Goal: Navigation & Orientation: Understand site structure

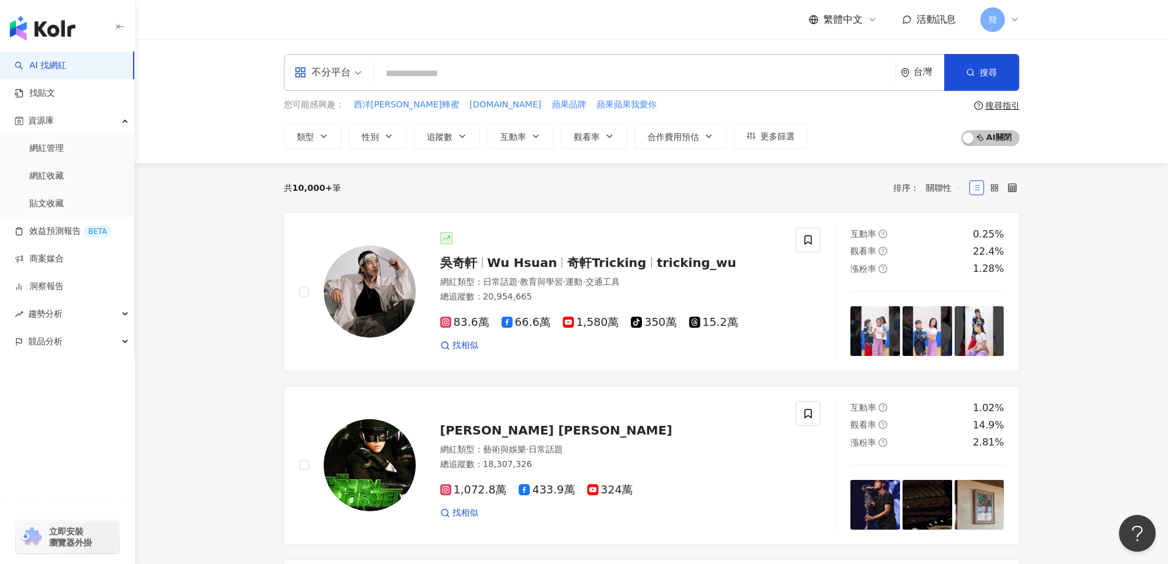
click at [119, 26] on icon "button" at bounding box center [120, 27] width 10 height 10
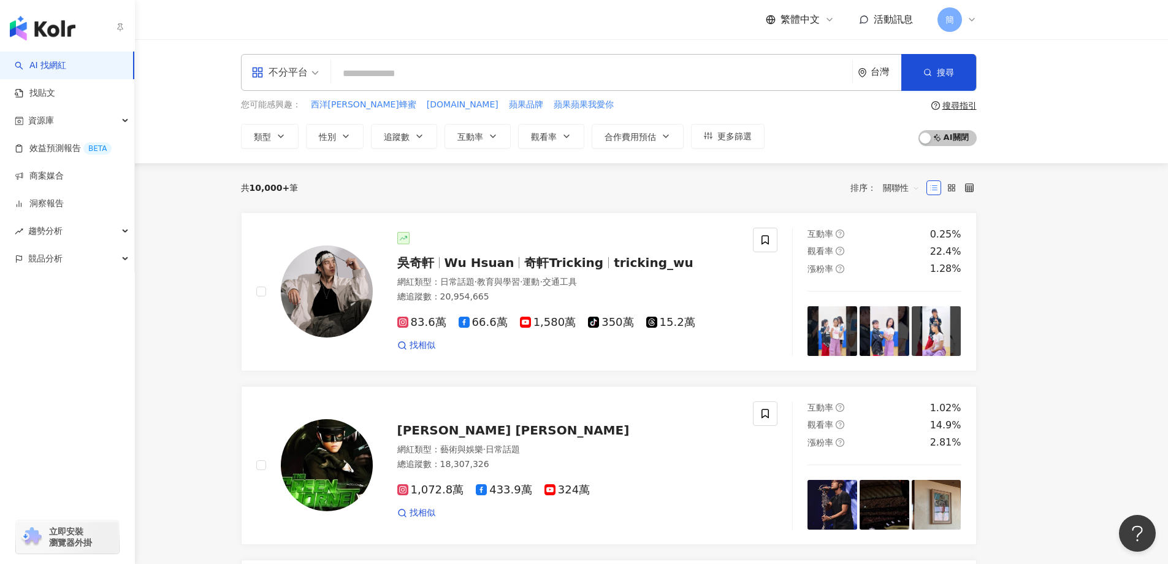
click at [117, 29] on icon "button" at bounding box center [120, 27] width 10 height 10
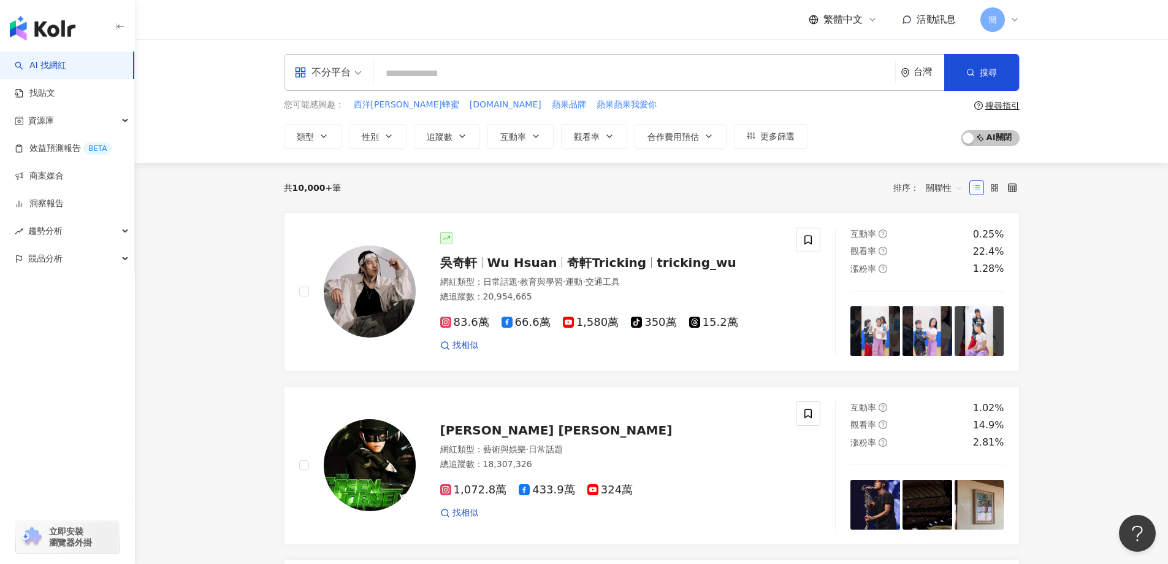
click at [876, 27] on div "繁體中文 活動訊息 [PERSON_NAME]" at bounding box center [914, 19] width 211 height 25
click at [870, 19] on icon at bounding box center [872, 19] width 5 height 2
click at [1079, 75] on div "不分平台 台灣 搜尋 您可能感興趣： 西洋[PERSON_NAME]蜂蜜 [DOMAIN_NAME] 蘋果品牌 蘋果蘋果我愛你 類型 性別 追蹤數 互動率 觀…" at bounding box center [651, 101] width 1033 height 124
click at [940, 23] on span "活動訊息" at bounding box center [936, 19] width 39 height 12
click at [1072, 98] on div "不分平台 台灣 搜尋 您可能感興趣： 西洋[PERSON_NAME]蜂蜜 [DOMAIN_NAME] 蘋果品牌 蘋果蘋果我愛你 類型 性別 追蹤數 互動率 觀…" at bounding box center [651, 101] width 1033 height 124
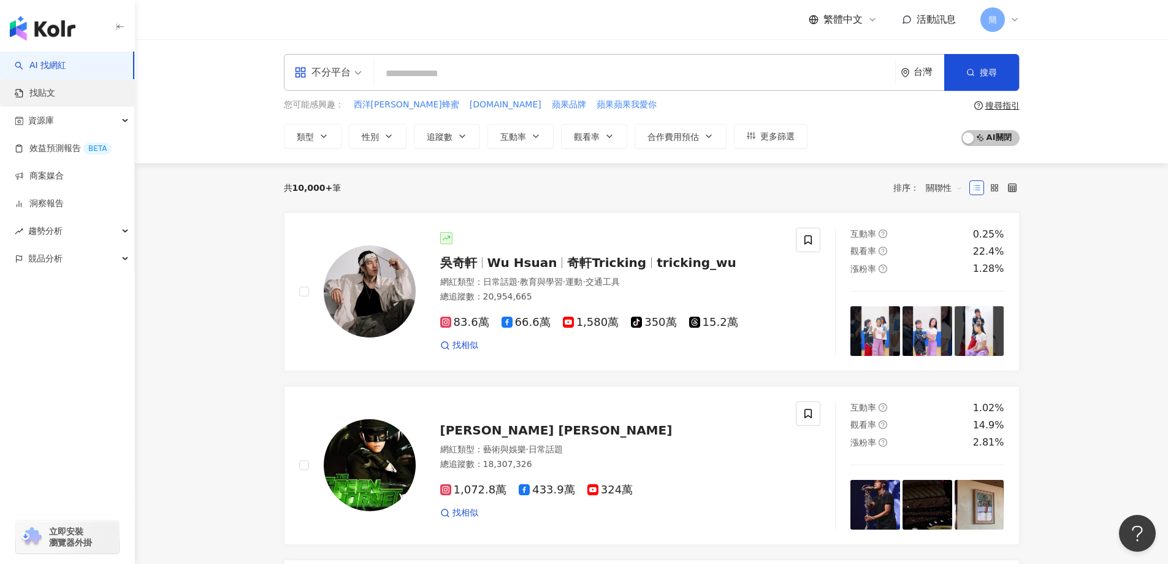
click at [41, 96] on link "找貼文" at bounding box center [35, 93] width 40 height 12
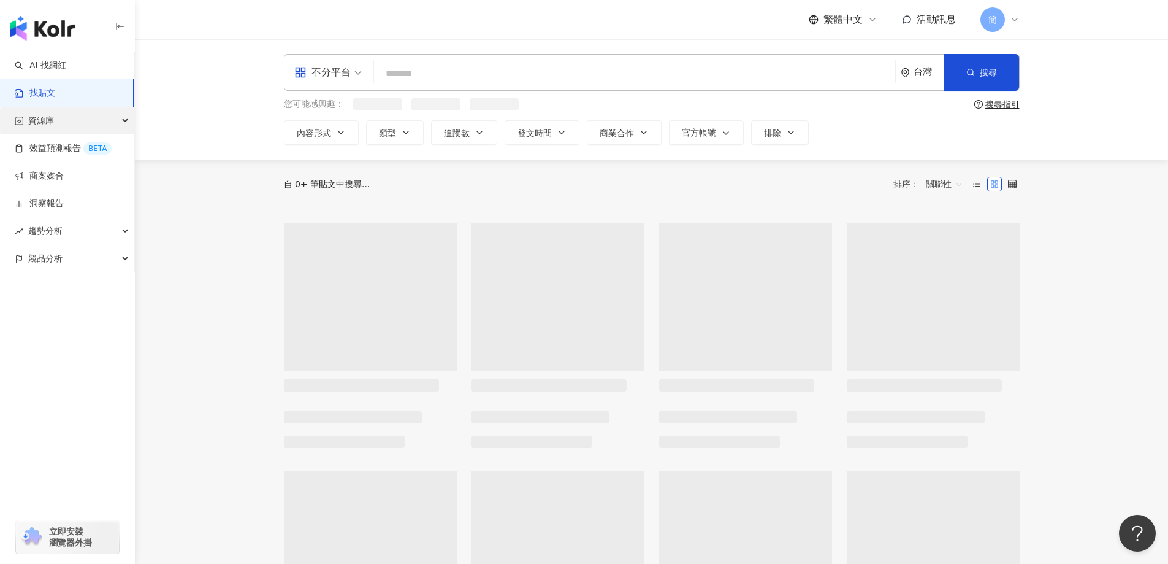
click at [51, 123] on span "資源庫" at bounding box center [41, 121] width 26 height 28
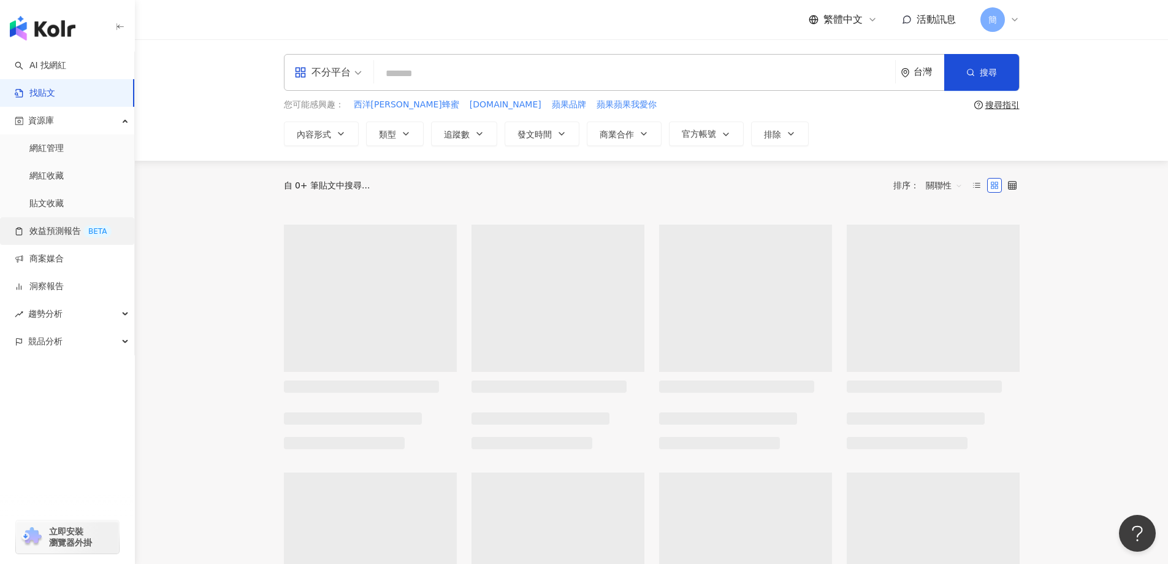
click at [49, 228] on link "效益預測報告 BETA" at bounding box center [63, 231] width 97 height 12
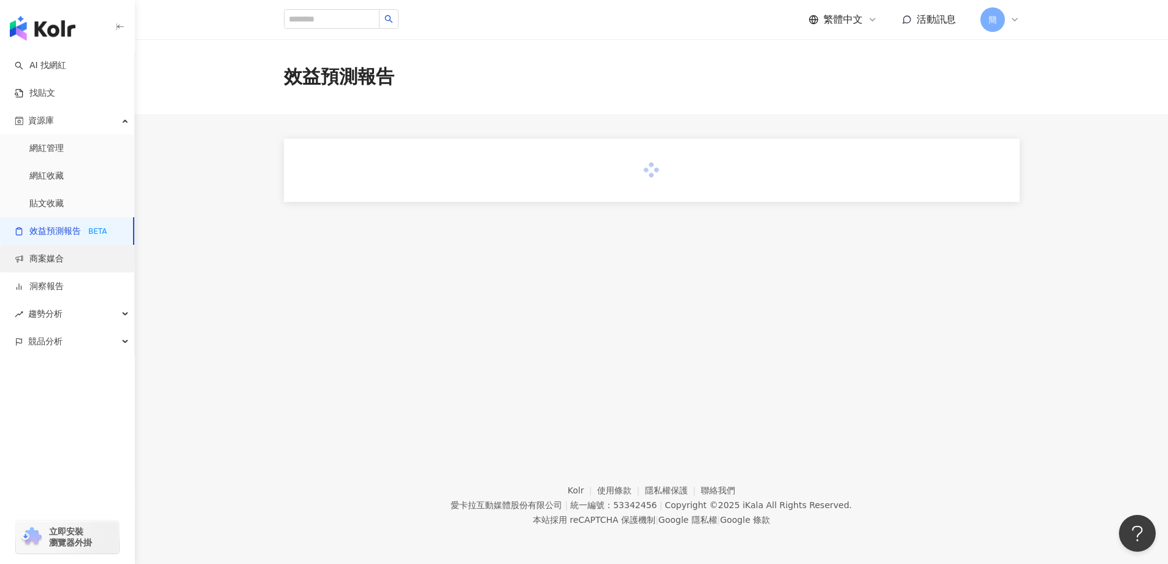
click at [47, 259] on link "商案媒合" at bounding box center [39, 259] width 49 height 12
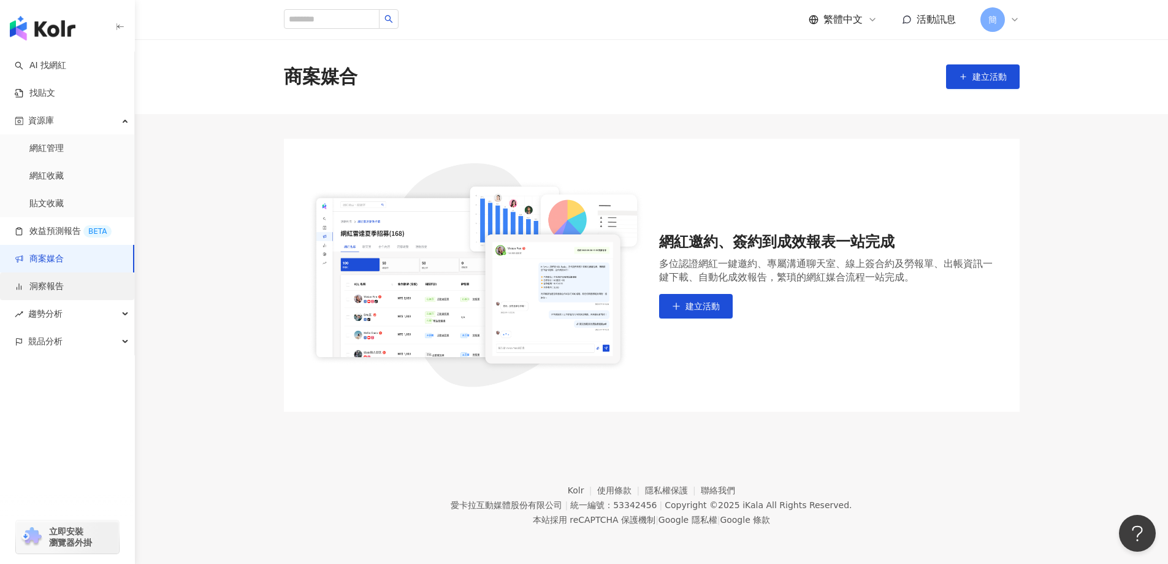
click at [51, 293] on link "洞察報告" at bounding box center [39, 286] width 49 height 12
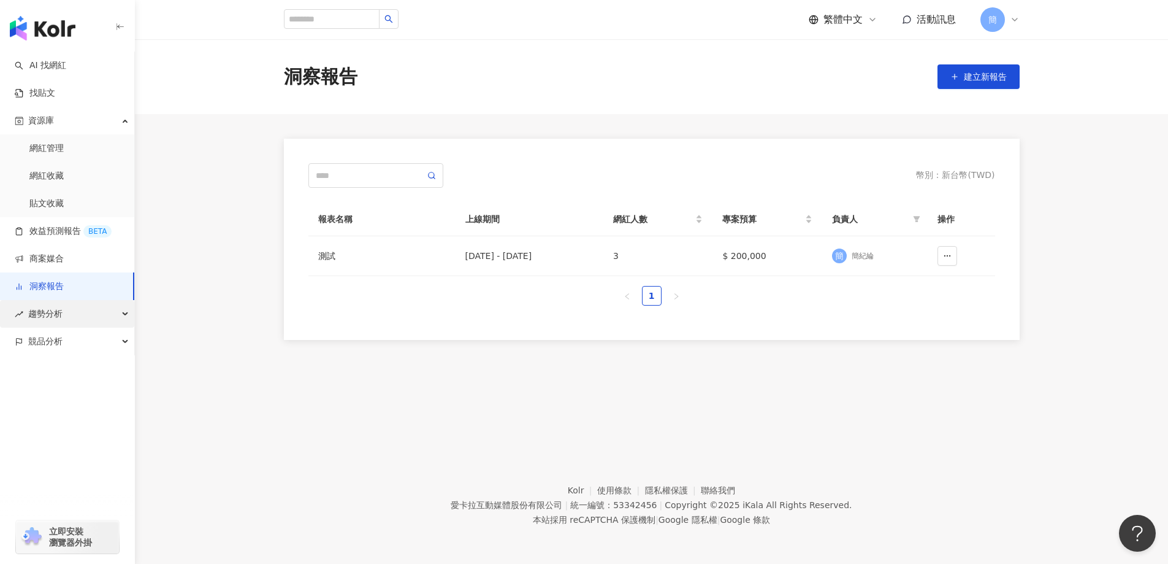
click at [54, 318] on span "趨勢分析" at bounding box center [45, 314] width 34 height 28
click at [43, 438] on div "button" at bounding box center [67, 478] width 135 height 81
click at [41, 431] on span "競品分析" at bounding box center [45, 424] width 34 height 28
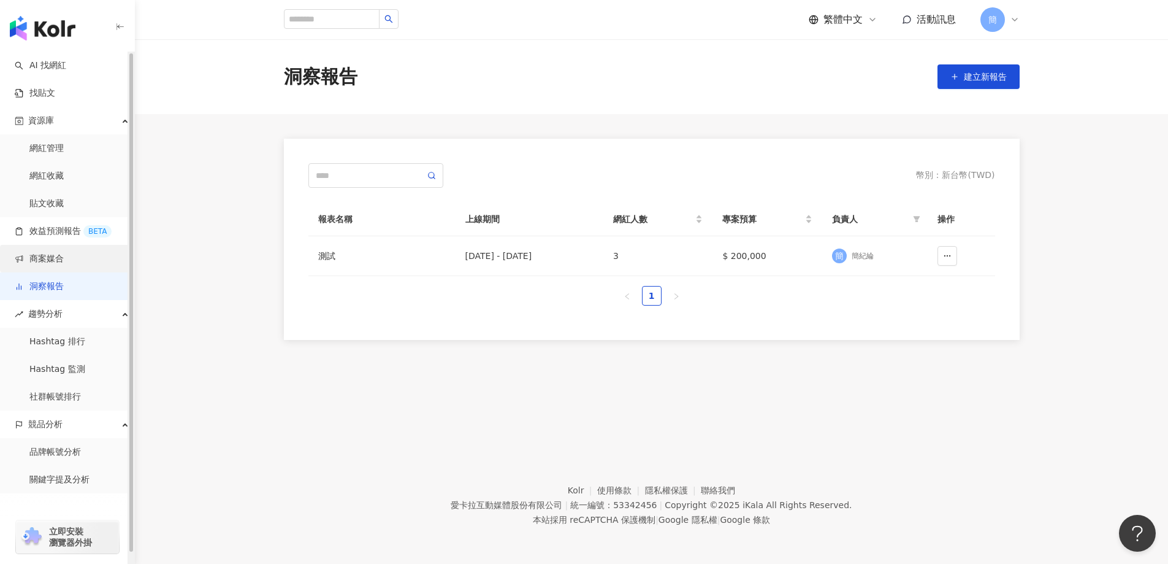
click at [64, 259] on link "商案媒合" at bounding box center [39, 259] width 49 height 12
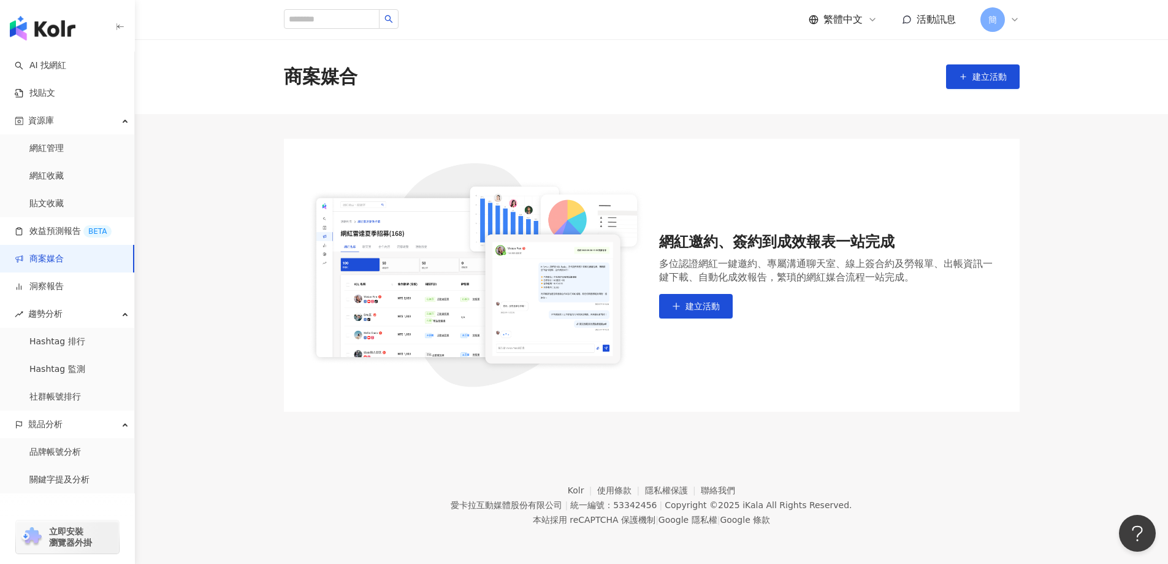
click at [1011, 25] on div "簡" at bounding box center [1000, 19] width 39 height 25
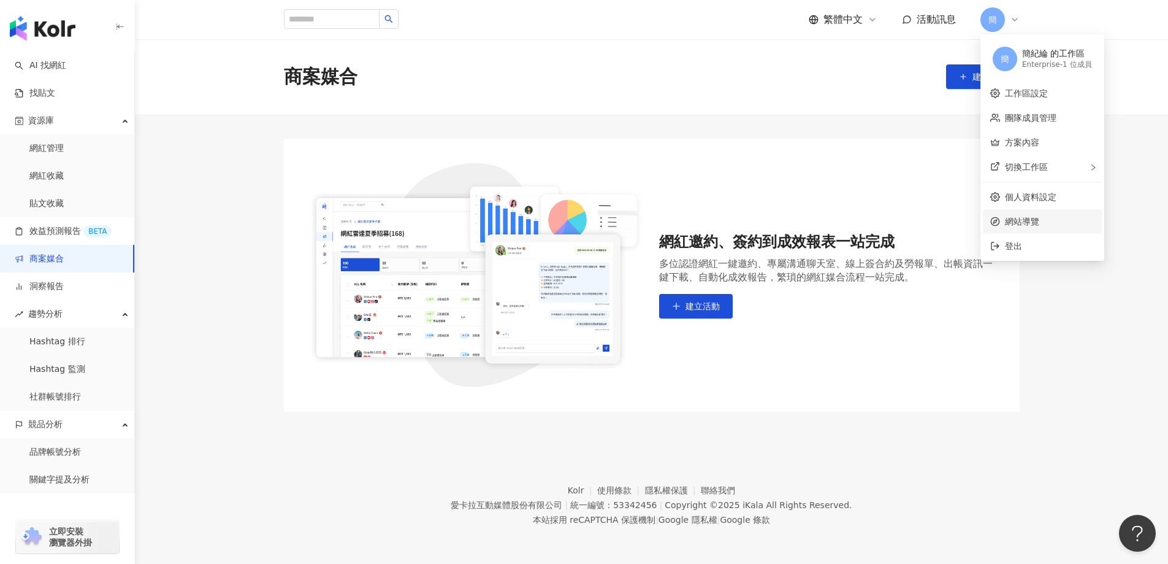
click at [1048, 223] on span "網站導覽" at bounding box center [1050, 221] width 90 height 13
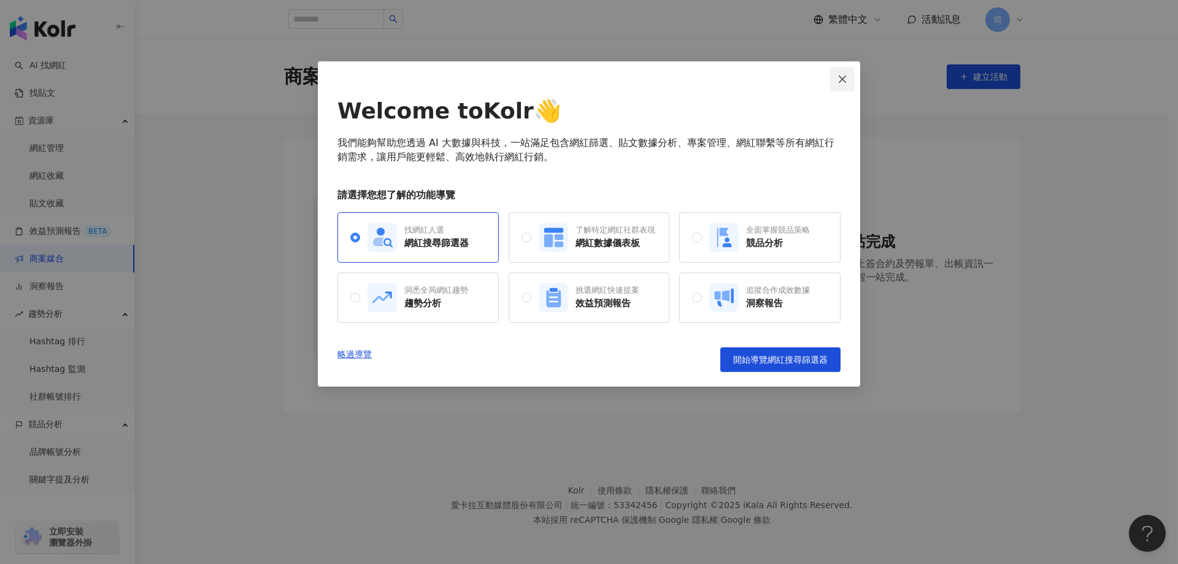
click at [841, 80] on icon "close" at bounding box center [841, 78] width 7 height 7
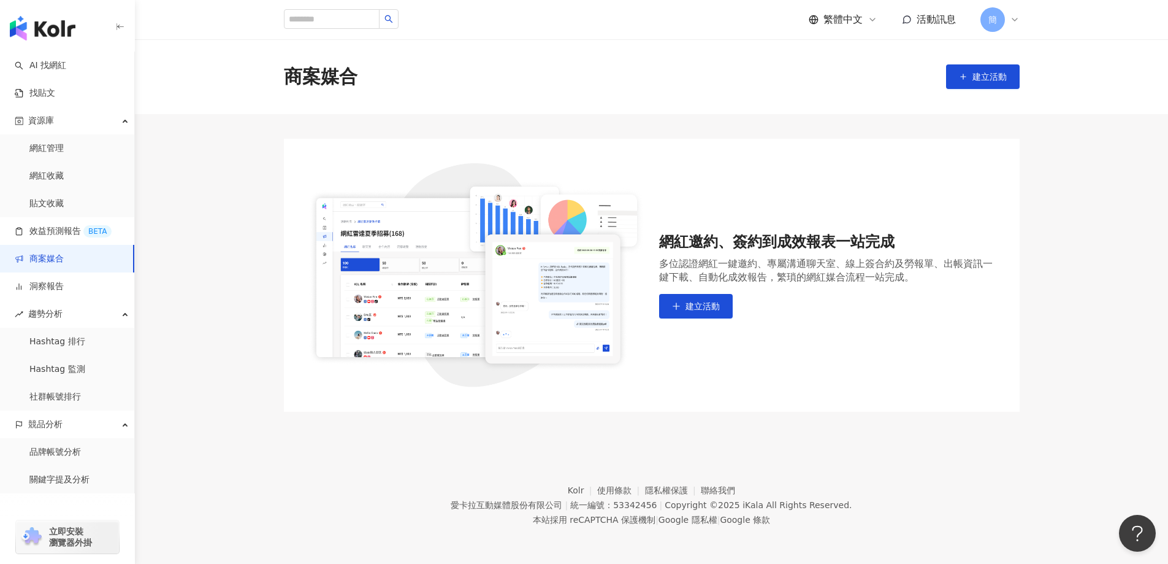
click at [1017, 15] on icon at bounding box center [1015, 20] width 10 height 10
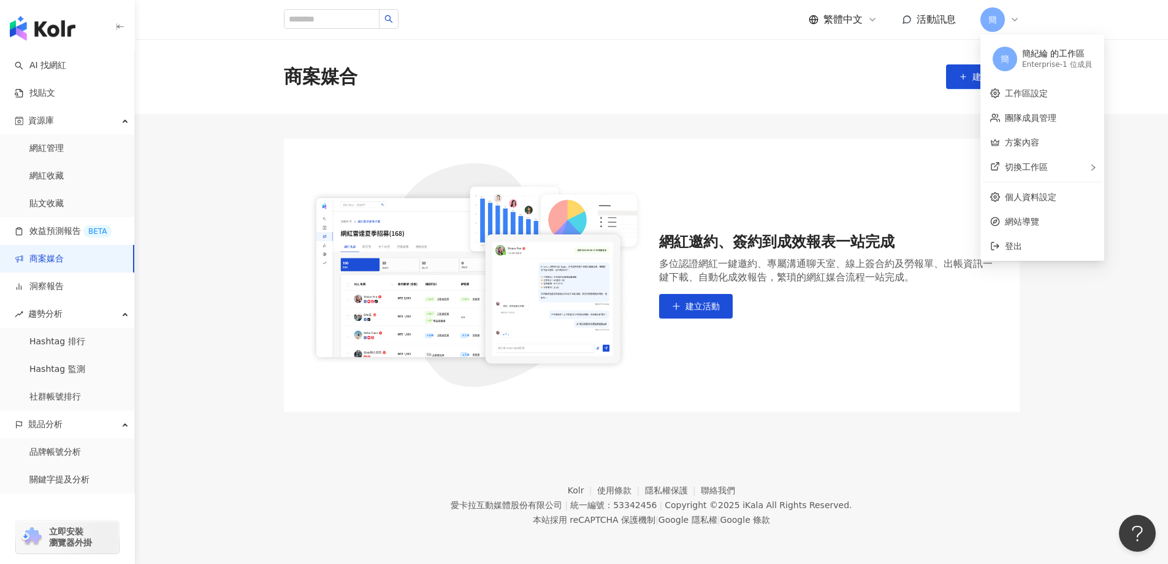
click at [849, 119] on main "商案媒合 建立活動 網紅邀約、簽約到成效報表一站完成 多位認證網紅一鍵邀約、專屬溝通聊天室、線上簽合約及勞報單、出帳資訊一鍵下載、自動化成效報告，繁瑣的網紅媒…" at bounding box center [651, 225] width 1033 height 372
